Goal: Check status: Check status

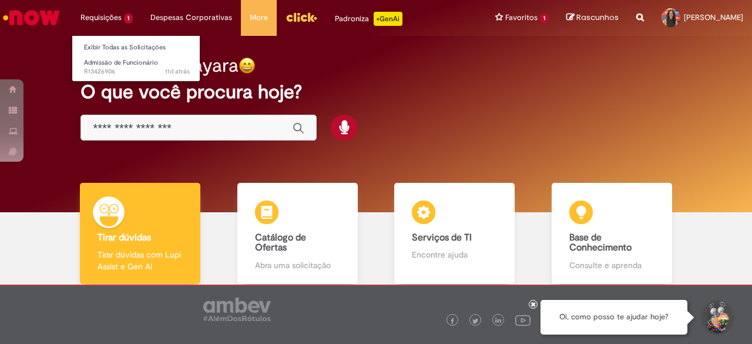
click at [115, 23] on li "Requisições 1 Exibir Todas as Solicitações Admissão de Funcionário 11d atrás 11…" at bounding box center [107, 17] width 70 height 35
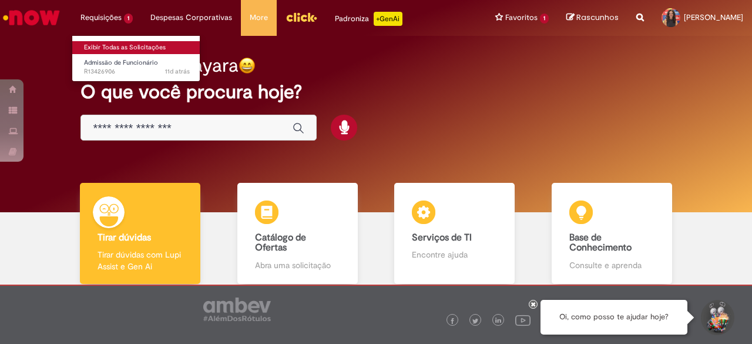
click at [132, 48] on link "Exibir Todas as Solicitações" at bounding box center [136, 47] width 129 height 13
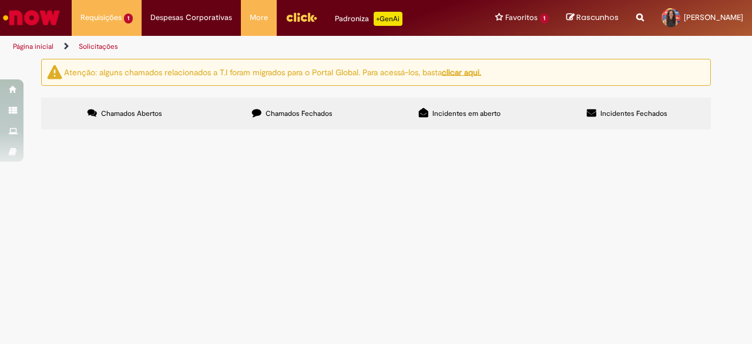
click at [297, 115] on span "Chamados Fechados" at bounding box center [298, 113] width 67 height 9
click at [164, 119] on label "Chamados Abertos" at bounding box center [124, 113] width 167 height 32
click at [295, 115] on span "Chamados Fechados" at bounding box center [298, 113] width 67 height 9
click at [0, 0] on span "Solicito a reprogramação da data de admissão do candidato, do dia [DATE] para o…" at bounding box center [0, 0] width 0 height 0
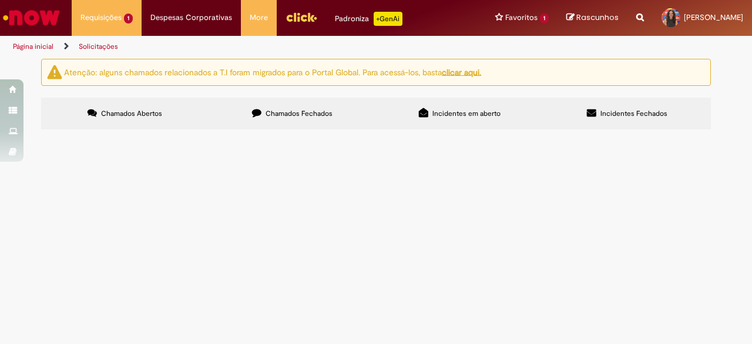
click at [0, 0] on span "Solicito a reprogramação da data de admissão do candidato, do dia [DATE] para o…" at bounding box center [0, 0] width 0 height 0
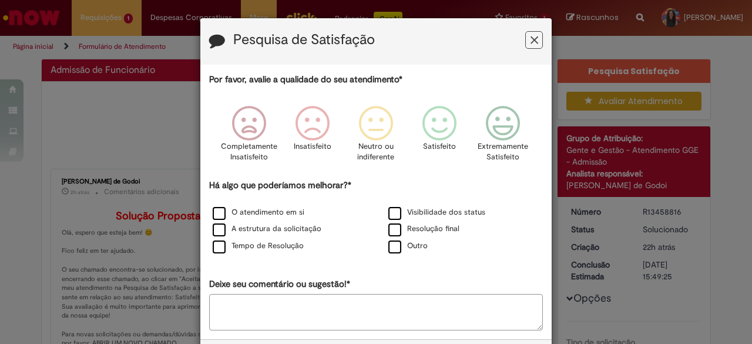
click at [541, 28] on div "Pesquisa de Satisfação" at bounding box center [375, 41] width 351 height 46
click at [530, 34] on icon "Feedback" at bounding box center [534, 40] width 8 height 12
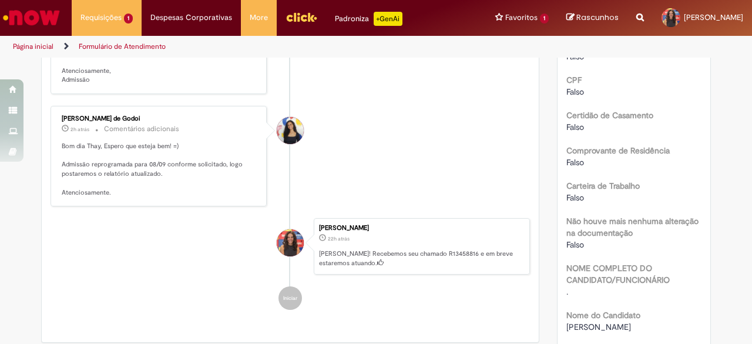
scroll to position [470, 0]
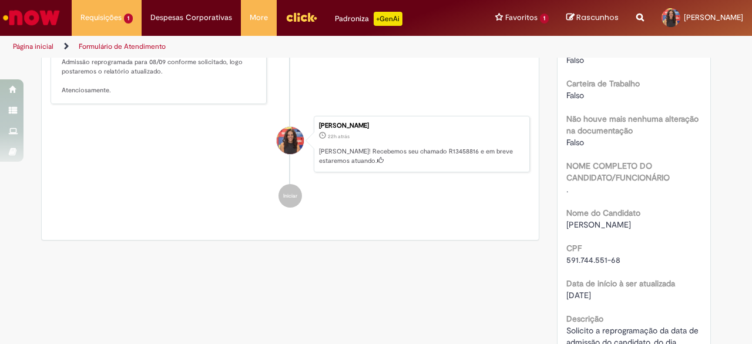
drag, startPoint x: 85, startPoint y: 72, endPoint x: 181, endPoint y: 87, distance: 97.5
click at [181, 87] on p "Bom dia Thay, Espero que esteja bem! =) Admissão reprogramada para 08/09 confor…" at bounding box center [160, 66] width 196 height 55
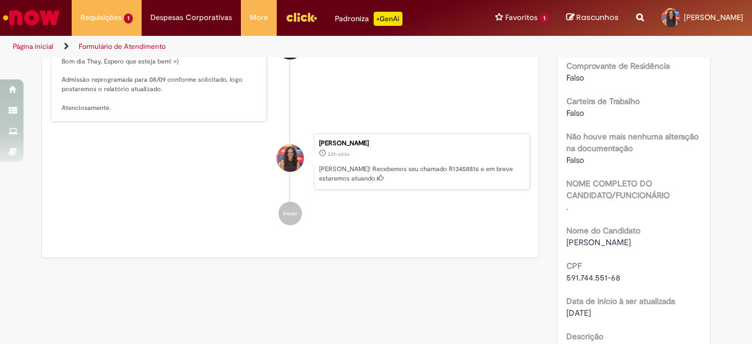
scroll to position [411, 0]
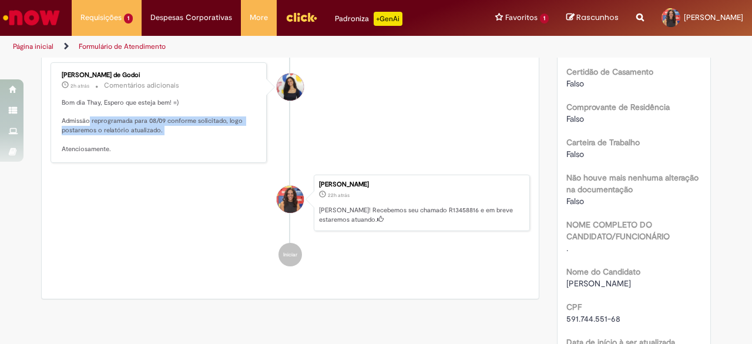
drag, startPoint x: 85, startPoint y: 139, endPoint x: 176, endPoint y: 142, distance: 91.6
click at [176, 142] on p "Bom dia Thay, Espero que esteja bem! =) Admissão reprogramada para 08/09 confor…" at bounding box center [160, 125] width 196 height 55
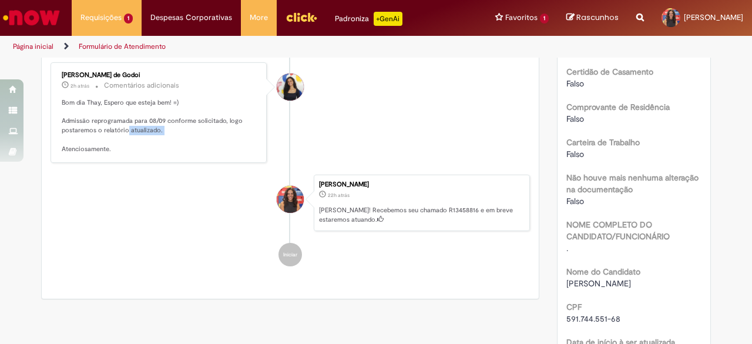
drag, startPoint x: 164, startPoint y: 145, endPoint x: 121, endPoint y: 141, distance: 43.1
click at [121, 141] on p "Bom dia Thay, Espero que esteja bem! =) Admissão reprogramada para 08/09 confor…" at bounding box center [160, 125] width 196 height 55
click at [112, 137] on p "Bom dia Thay, Espero que esteja bem! =) Admissão reprogramada para 08/09 confor…" at bounding box center [160, 125] width 196 height 55
